Goal: Transaction & Acquisition: Download file/media

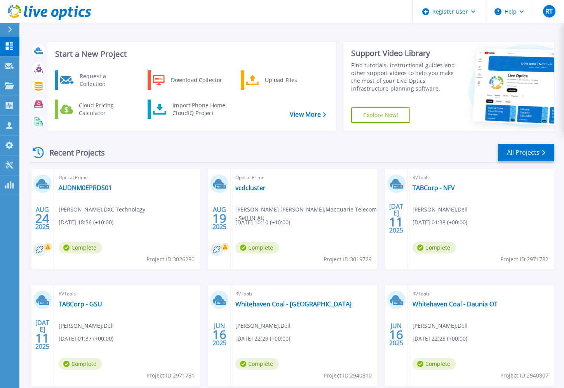
click at [404, 151] on div "Recent Projects All Projects" at bounding box center [292, 152] width 525 height 19
click at [7, 46] on icon at bounding box center [9, 45] width 9 height 7
click at [8, 44] on icon at bounding box center [9, 45] width 7 height 7
click at [98, 187] on link "AUDNM0EPRDS01" at bounding box center [85, 188] width 53 height 8
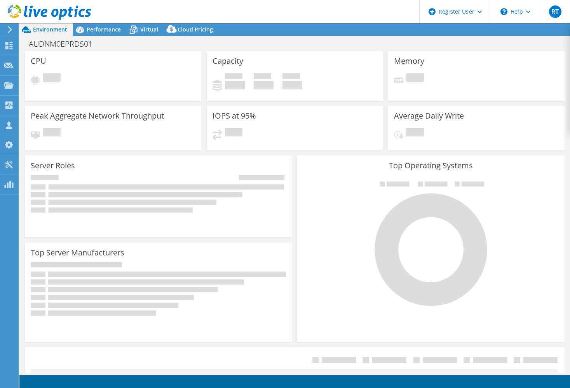
select select "[GEOGRAPHIC_DATA]"
select select "AUD"
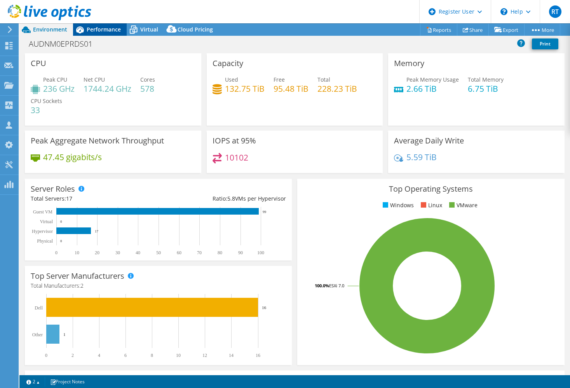
click at [94, 31] on span "Performance" at bounding box center [104, 29] width 34 height 7
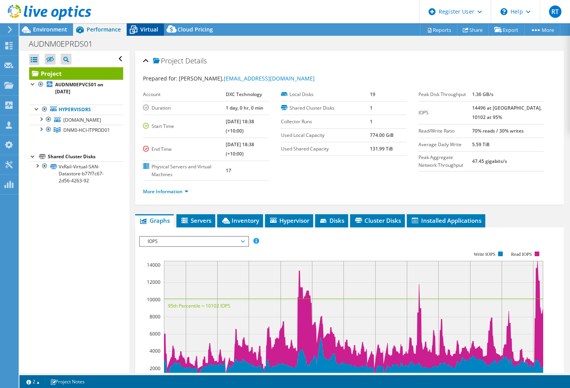
click at [146, 30] on span "Virtual" at bounding box center [149, 29] width 18 height 7
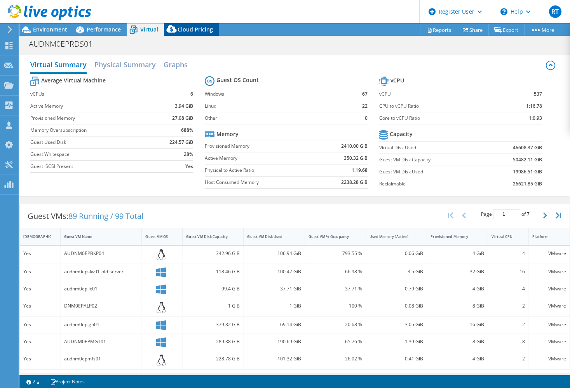
click at [190, 30] on span "Cloud Pricing" at bounding box center [195, 29] width 35 height 7
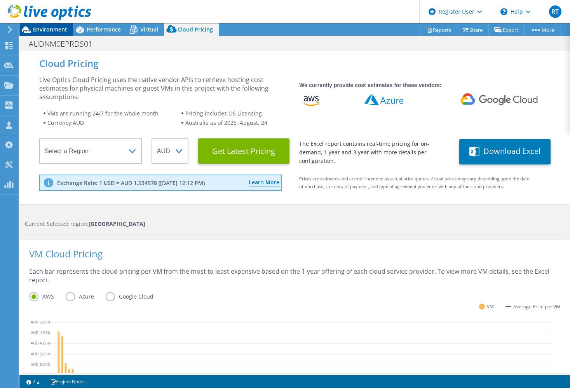
click at [53, 32] on span "Environment" at bounding box center [50, 29] width 34 height 7
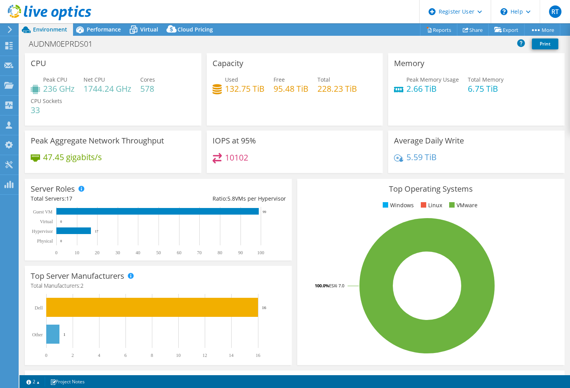
click at [250, 10] on header "RT Dell User [PERSON_NAME] [PERSON_NAME][EMAIL_ADDRESS][DOMAIN_NAME] Dell My Pr…" at bounding box center [285, 11] width 570 height 23
click at [7, 65] on use at bounding box center [8, 65] width 9 height 6
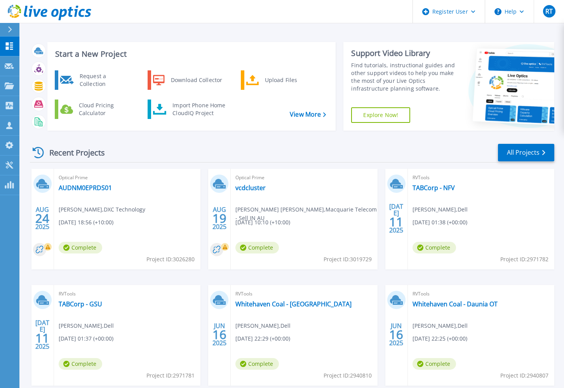
click at [266, 32] on div "Start a New Project Request a Collection Download Collector Upload Files Cloud …" at bounding box center [291, 203] width 545 height 407
click at [287, 31] on div "Start a New Project Request a Collection Download Collector Upload Files Cloud …" at bounding box center [291, 203] width 545 height 407
click at [279, 32] on div "Start a New Project Request a Collection Download Collector Upload Files Cloud …" at bounding box center [291, 203] width 545 height 407
click at [276, 80] on div "Upload Files" at bounding box center [290, 80] width 58 height 16
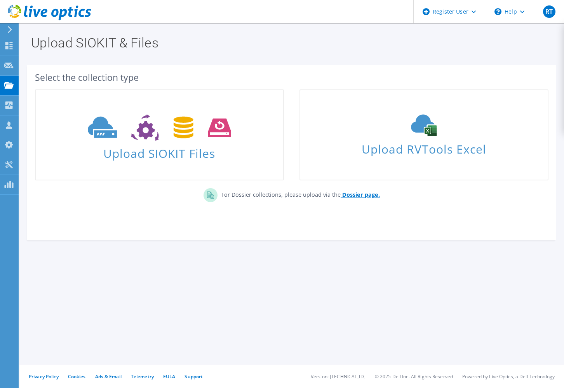
click at [353, 195] on b "Dossier page." at bounding box center [361, 194] width 38 height 7
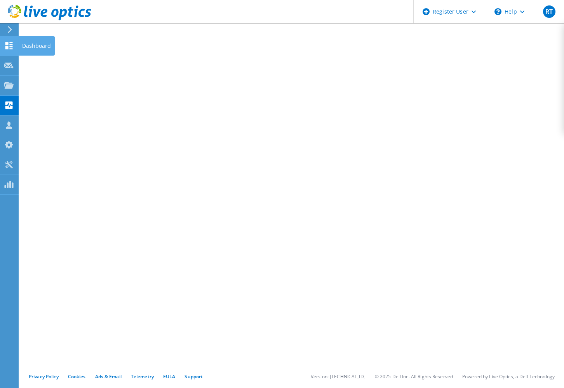
click at [5, 44] on icon at bounding box center [8, 45] width 9 height 7
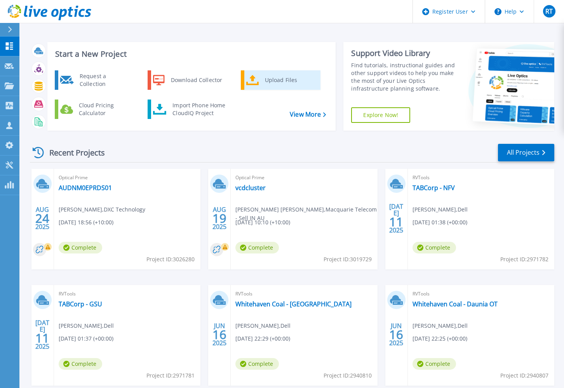
click at [269, 81] on div "Upload Files" at bounding box center [290, 80] width 58 height 16
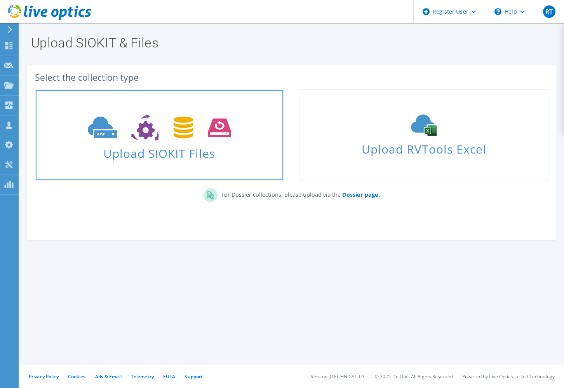
click at [188, 146] on span "Upload SIOKIT Files" at bounding box center [160, 151] width 248 height 17
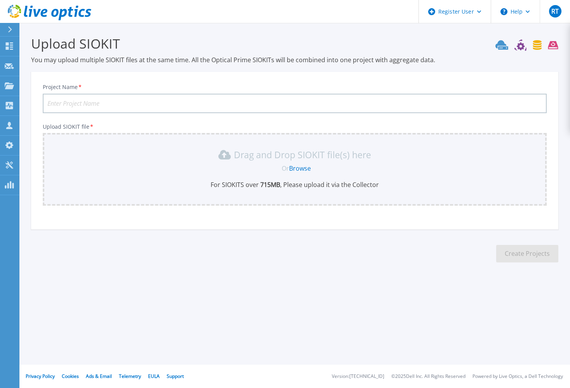
click at [112, 97] on input "Project Name *" at bounding box center [295, 103] width 504 height 19
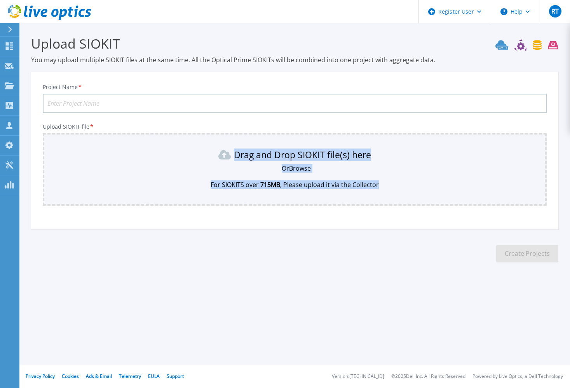
drag, startPoint x: 408, startPoint y: 183, endPoint x: 191, endPoint y: 149, distance: 219.9
click at [191, 149] on div "Drag and Drop SIOKIT file(s) here Or Browse For SIOKITS over 715 MB , Please up…" at bounding box center [294, 168] width 495 height 40
drag, startPoint x: 191, startPoint y: 149, endPoint x: 155, endPoint y: 176, distance: 45.2
click at [155, 176] on div "Drag and Drop SIOKIT file(s) here Or Browse For SIOKITS over 715 MB , Please up…" at bounding box center [294, 168] width 495 height 40
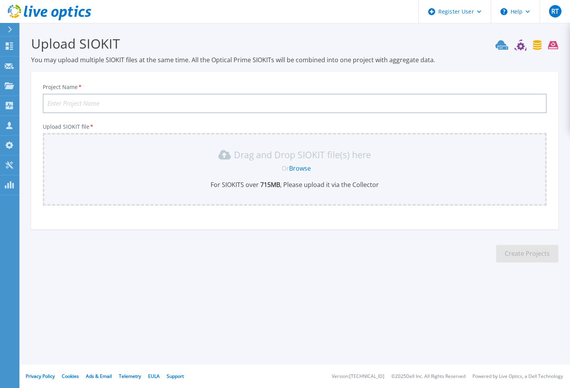
click at [146, 171] on div "Or Browse" at bounding box center [297, 168] width 492 height 9
click at [27, 66] on section "Upload SIOKIT You may upload multiple SIOKIT files at the same time. All the Op…" at bounding box center [294, 151] width 551 height 257
click at [241, 37] on h3 "Upload SIOKIT" at bounding box center [294, 44] width 527 height 18
click at [220, 42] on h3 "Upload SIOKIT" at bounding box center [294, 44] width 527 height 18
click at [224, 31] on section "Upload SIOKIT You may upload multiple SIOKIT files at the same time. All the Op…" at bounding box center [294, 151] width 551 height 257
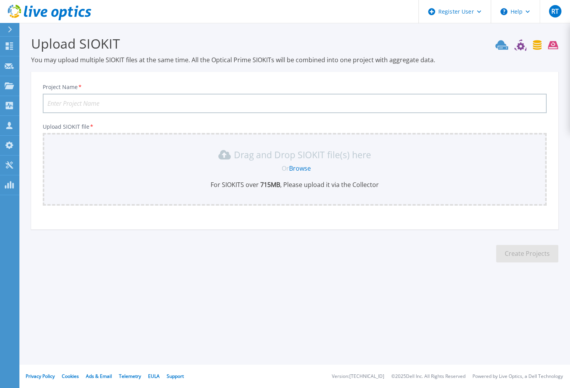
click at [258, 26] on section "Upload SIOKIT You may upload multiple SIOKIT files at the same time. All the Op…" at bounding box center [294, 151] width 551 height 257
click at [257, 24] on section "Upload SIOKIT You may upload multiple SIOKIT files at the same time. All the Op…" at bounding box center [294, 151] width 551 height 257
click at [264, 33] on section "Upload SIOKIT You may upload multiple SIOKIT files at the same time. All the Op…" at bounding box center [294, 151] width 551 height 257
click at [229, 37] on h3 "Upload SIOKIT" at bounding box center [294, 44] width 527 height 18
click at [115, 77] on div "Project Name * Upload SIOKIT file * Drag and Drop SIOKIT file(s) here Or Browse…" at bounding box center [294, 153] width 527 height 152
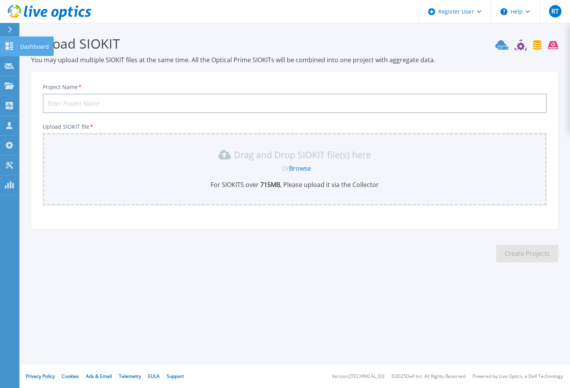
click at [11, 42] on icon at bounding box center [9, 45] width 9 height 7
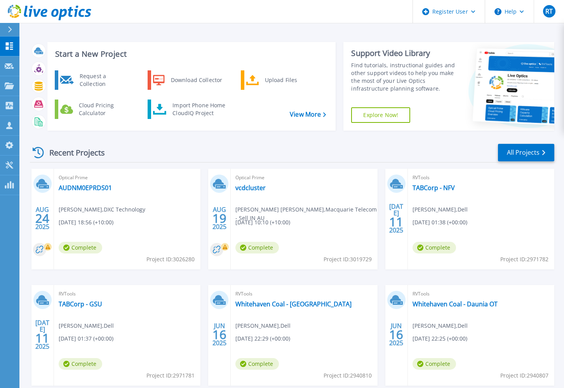
click at [273, 30] on div "Start a New Project Request a Collection Download Collector Upload Files Cloud …" at bounding box center [291, 203] width 545 height 407
click at [284, 27] on div "Start a New Project Request a Collection Download Collector Upload Files Cloud …" at bounding box center [291, 203] width 545 height 407
click at [283, 30] on div "Start a New Project Request a Collection Download Collector Upload Files Cloud …" at bounding box center [291, 203] width 545 height 407
click at [285, 31] on div "Start a New Project Request a Collection Download Collector Upload Files Cloud …" at bounding box center [291, 203] width 545 height 407
click at [211, 139] on div "Recent Projects All Projects [DATE] Optical Prime AUDNM0EPRDS01 [PERSON_NAME] ,…" at bounding box center [292, 272] width 525 height 270
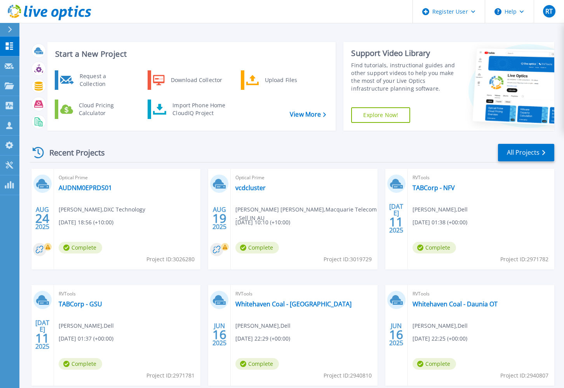
click at [219, 145] on div "Recent Projects All Projects" at bounding box center [292, 152] width 525 height 19
click at [200, 146] on div "Recent Projects All Projects" at bounding box center [292, 152] width 525 height 19
click at [202, 153] on div "Recent Projects All Projects" at bounding box center [292, 152] width 525 height 19
click at [203, 147] on div "Recent Projects All Projects" at bounding box center [292, 152] width 525 height 19
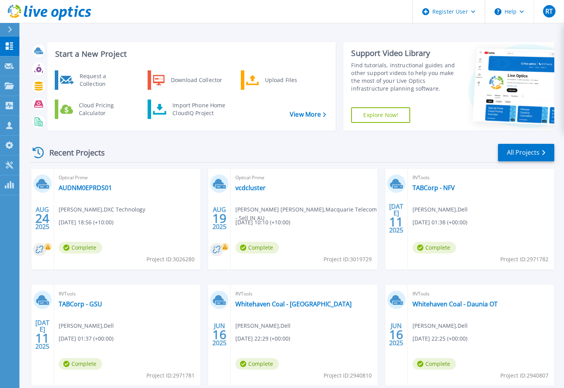
click at [203, 147] on div "Recent Projects All Projects" at bounding box center [292, 152] width 525 height 19
click at [192, 145] on div "Recent Projects All Projects" at bounding box center [292, 152] width 525 height 19
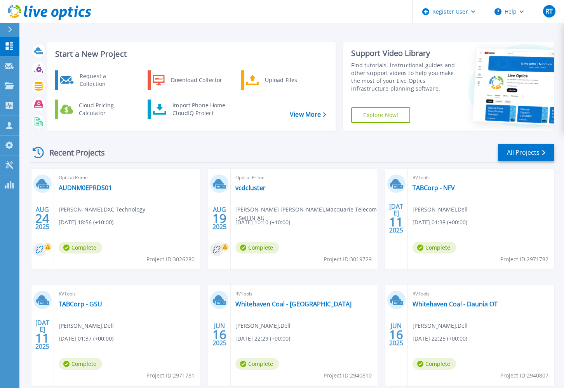
click at [210, 142] on div "Recent Projects All Projects AUG 24 2025 Optical Prime AUDNM0EPRDS01 Andrew Mor…" at bounding box center [292, 272] width 525 height 270
click at [202, 143] on div "Recent Projects All Projects" at bounding box center [292, 152] width 525 height 19
click at [202, 147] on div "Recent Projects All Projects" at bounding box center [292, 152] width 525 height 19
click at [203, 147] on div "Recent Projects All Projects" at bounding box center [292, 152] width 525 height 19
click at [202, 147] on div "Recent Projects All Projects" at bounding box center [292, 152] width 525 height 19
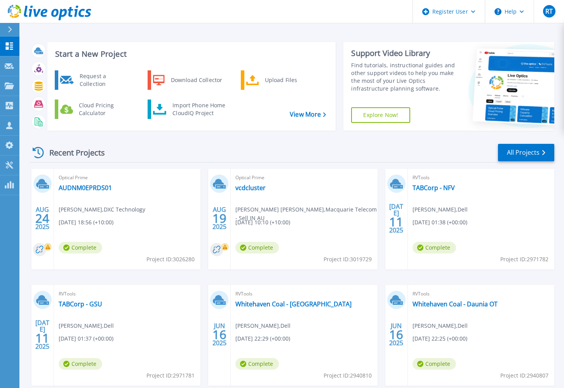
click at [334, 5] on header "Register User Help RT Dell User Rohan Taylor Rohan.Taylor@dell.com Dell My Prof…" at bounding box center [282, 11] width 564 height 23
drag, startPoint x: 122, startPoint y: 182, endPoint x: 116, endPoint y: 186, distance: 7.3
click at [121, 187] on div "Optical Prime AUDNM0EPRDS01 Andrew Morris , DXC Technology 08/24/2025, 18:56 (+…" at bounding box center [127, 219] width 147 height 101
click at [102, 185] on link "AUDNM0EPRDS01" at bounding box center [85, 188] width 53 height 8
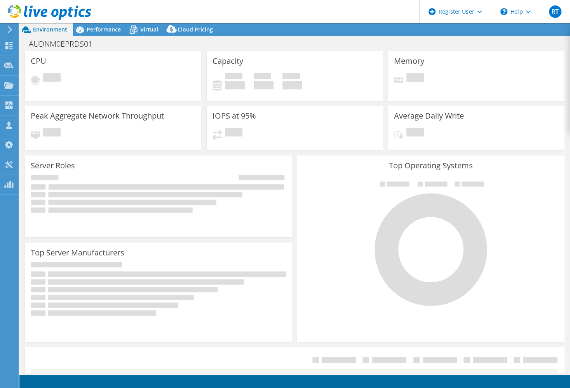
select select "[GEOGRAPHIC_DATA]"
select select "AUD"
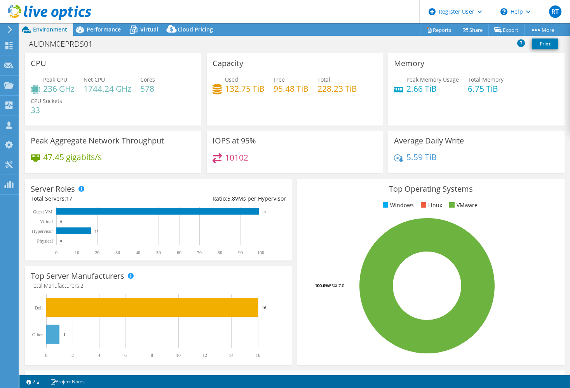
click at [436, 42] on div "AUDNM0EPRDS01 Print" at bounding box center [294, 44] width 551 height 14
click at [236, 9] on header "RT Dell User [PERSON_NAME] [PERSON_NAME][EMAIL_ADDRESS][DOMAIN_NAME] Dell My Pr…" at bounding box center [285, 11] width 570 height 23
click at [265, 9] on header "RT Dell User [PERSON_NAME] [PERSON_NAME][EMAIL_ADDRESS][DOMAIN_NAME] Dell My Pr…" at bounding box center [285, 11] width 570 height 23
click at [248, 7] on header "RT Dell User [PERSON_NAME] [PERSON_NAME][EMAIL_ADDRESS][DOMAIN_NAME] Dell My Pr…" at bounding box center [285, 11] width 570 height 23
click at [233, 9] on header "RT Dell User [PERSON_NAME] [PERSON_NAME][EMAIL_ADDRESS][DOMAIN_NAME] Dell My Pr…" at bounding box center [285, 11] width 570 height 23
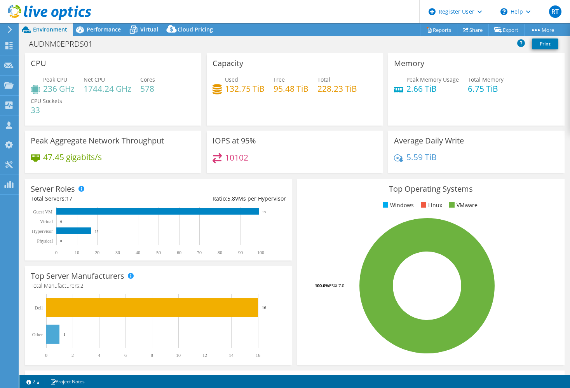
click at [237, 10] on header "RT Dell User [PERSON_NAME] [PERSON_NAME][EMAIL_ADDRESS][DOMAIN_NAME] Dell My Pr…" at bounding box center [285, 11] width 570 height 23
click at [236, 8] on header "RT Dell User [PERSON_NAME] [PERSON_NAME][EMAIL_ADDRESS][DOMAIN_NAME] Dell My Pr…" at bounding box center [285, 11] width 570 height 23
click at [434, 30] on link "Reports" at bounding box center [438, 30] width 37 height 12
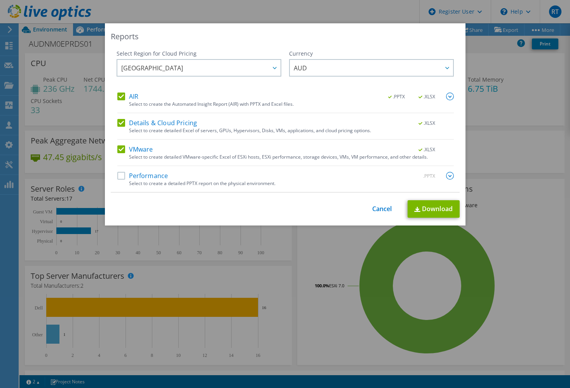
click at [117, 175] on label "Performance" at bounding box center [142, 176] width 51 height 8
click at [0, 0] on input "Performance" at bounding box center [0, 0] width 0 height 0
click at [447, 175] on img at bounding box center [450, 176] width 8 height 8
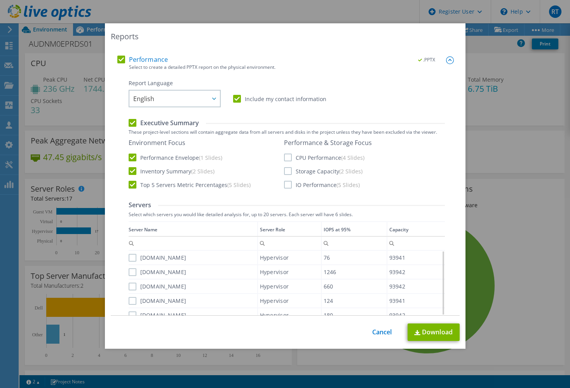
scroll to position [117, 0]
click at [286, 158] on label "CPU Performance (4 Slides)" at bounding box center [324, 157] width 80 height 8
click at [0, 0] on input "CPU Performance (4 Slides)" at bounding box center [0, 0] width 0 height 0
click at [286, 174] on label "Storage Capacity (2 Slides)" at bounding box center [323, 171] width 79 height 8
click at [0, 0] on input "Storage Capacity (2 Slides)" at bounding box center [0, 0] width 0 height 0
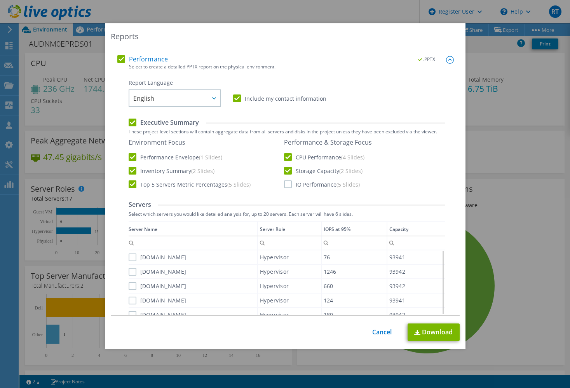
click at [284, 183] on label "IO Performance (5 Slides)" at bounding box center [322, 184] width 76 height 8
click at [0, 0] on input "IO Performance (5 Slides)" at bounding box center [0, 0] width 0 height 0
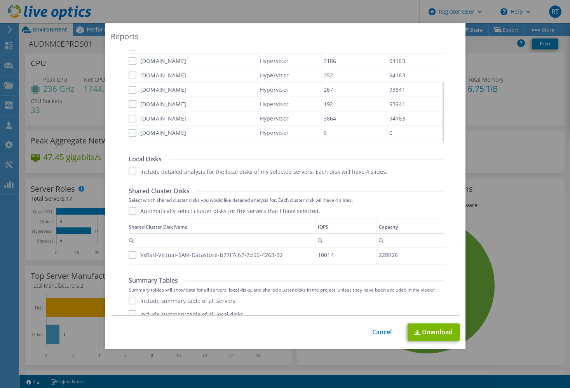
scroll to position [369, 0]
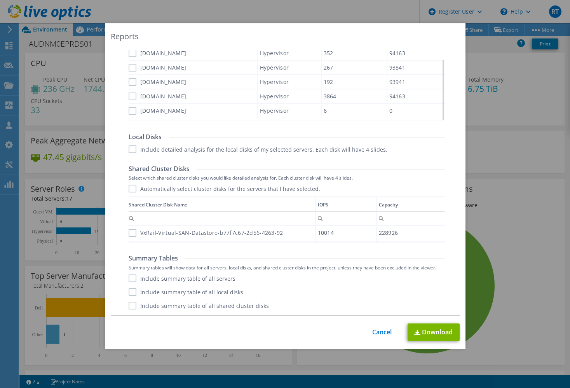
drag, startPoint x: 129, startPoint y: 278, endPoint x: 133, endPoint y: 288, distance: 10.6
click at [129, 278] on label "Include summary table of all servers" at bounding box center [182, 278] width 107 height 8
click at [0, 0] on input "Include summary table of all servers" at bounding box center [0, 0] width 0 height 0
click at [134, 293] on label "Include summary table of all local disks" at bounding box center [186, 292] width 115 height 8
click at [0, 0] on input "Include summary table of all local disks" at bounding box center [0, 0] width 0 height 0
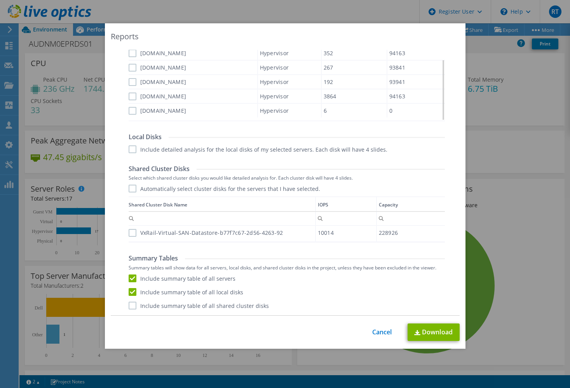
click at [134, 305] on label "Include summary table of all shared cluster disks" at bounding box center [199, 306] width 140 height 8
click at [0, 0] on input "Include summary table of all shared cluster disks" at bounding box center [0, 0] width 0 height 0
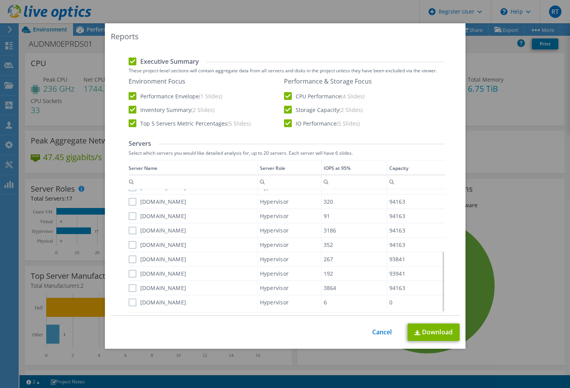
scroll to position [272, 0]
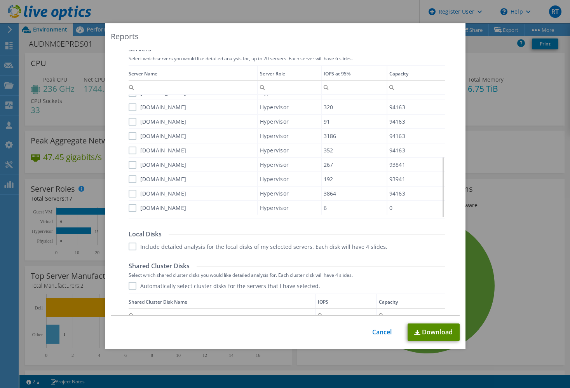
click at [431, 332] on link "Download" at bounding box center [434, 331] width 52 height 17
drag, startPoint x: 543, startPoint y: 135, endPoint x: 549, endPoint y: 73, distance: 62.5
click at [543, 135] on div "Reports Select Region for Cloud Pricing Asia Pacific ([GEOGRAPHIC_DATA]) [GEOGR…" at bounding box center [285, 193] width 570 height 341
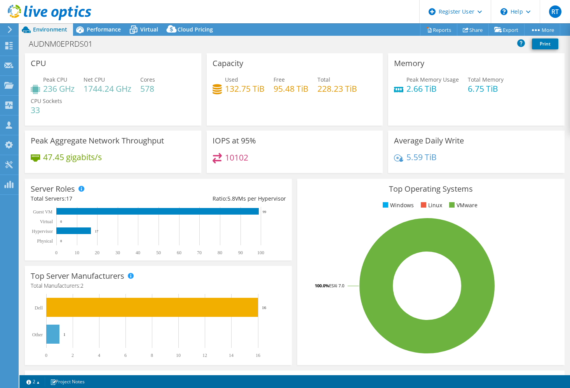
click at [295, 206] on div "Top Operating Systems Windows Linux VMware 100.0% ESXi 7.0" at bounding box center [431, 272] width 272 height 192
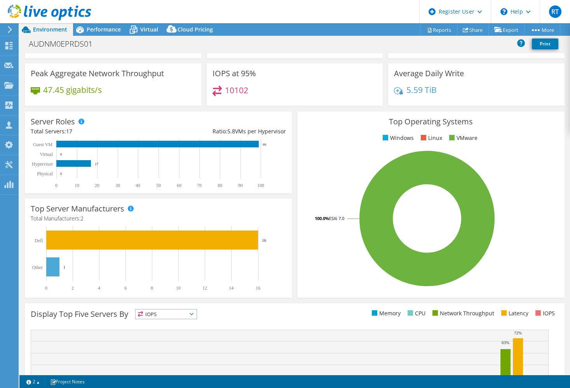
scroll to position [0, 0]
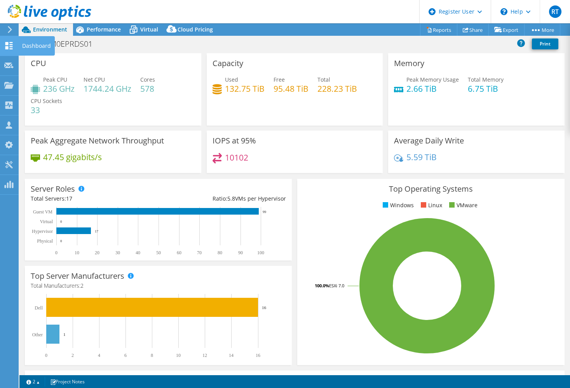
click at [9, 47] on icon at bounding box center [8, 45] width 9 height 7
click at [10, 32] on icon at bounding box center [10, 29] width 6 height 7
